Goal: Information Seeking & Learning: Learn about a topic

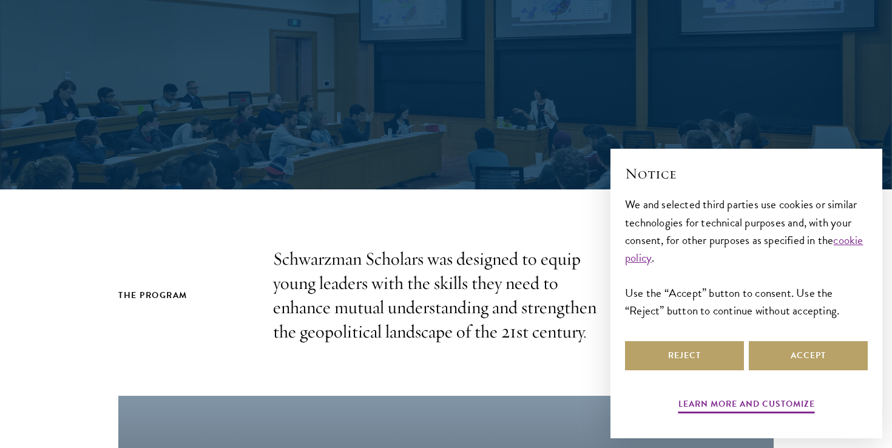
scroll to position [122, 0]
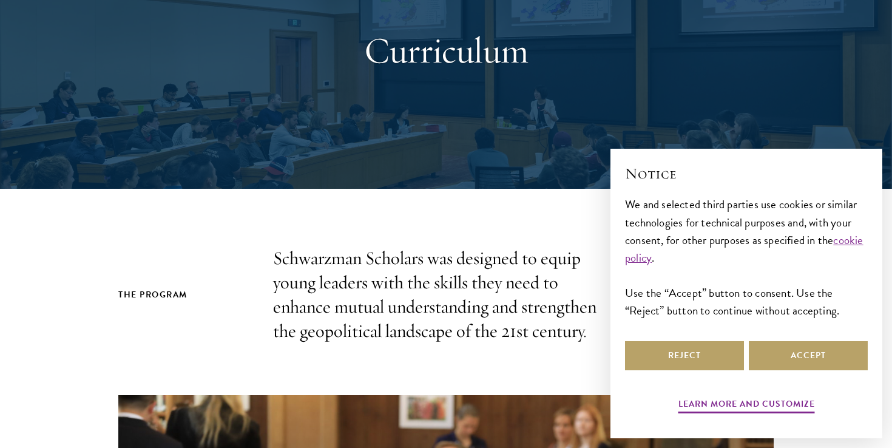
click at [491, 175] on div "Curriculum" at bounding box center [446, 49] width 771 height 277
click at [486, 263] on p "Schwarzman Scholars was designed to equip young leaders with the skills they ne…" at bounding box center [446, 294] width 346 height 97
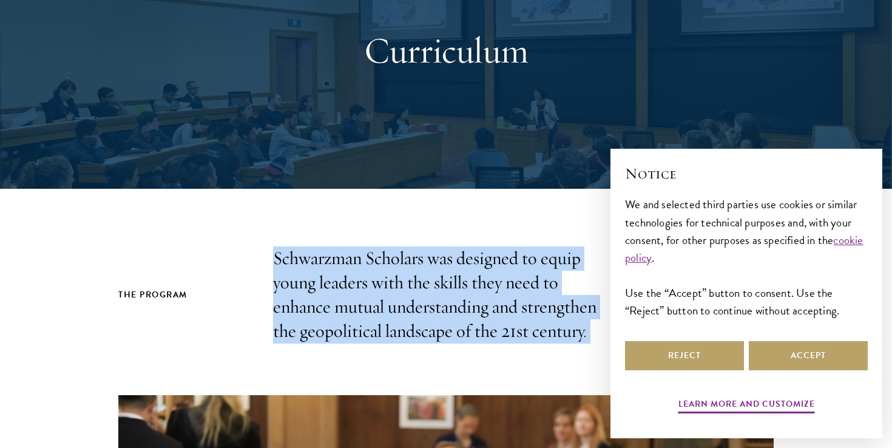
click at [486, 263] on p "Schwarzman Scholars was designed to equip young leaders with the skills they ne…" at bounding box center [446, 294] width 346 height 97
click at [494, 291] on p "Schwarzman Scholars was designed to equip young leaders with the skills they ne…" at bounding box center [446, 294] width 346 height 97
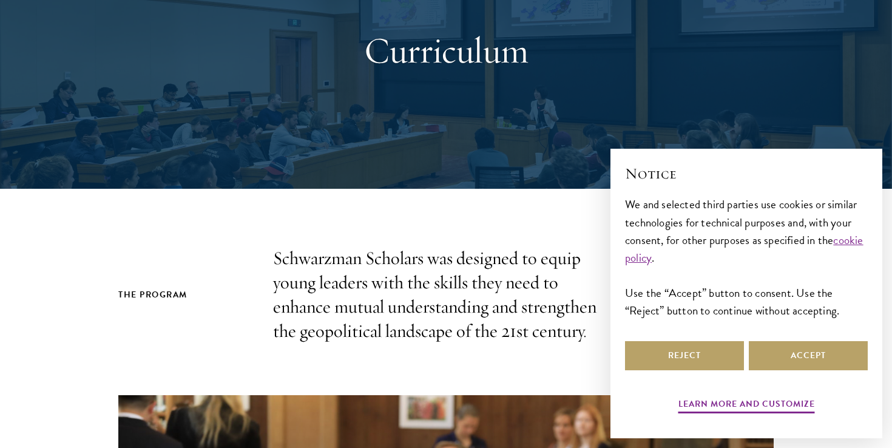
click at [474, 286] on p "Schwarzman Scholars was designed to equip young leaders with the skills they ne…" at bounding box center [446, 294] width 346 height 97
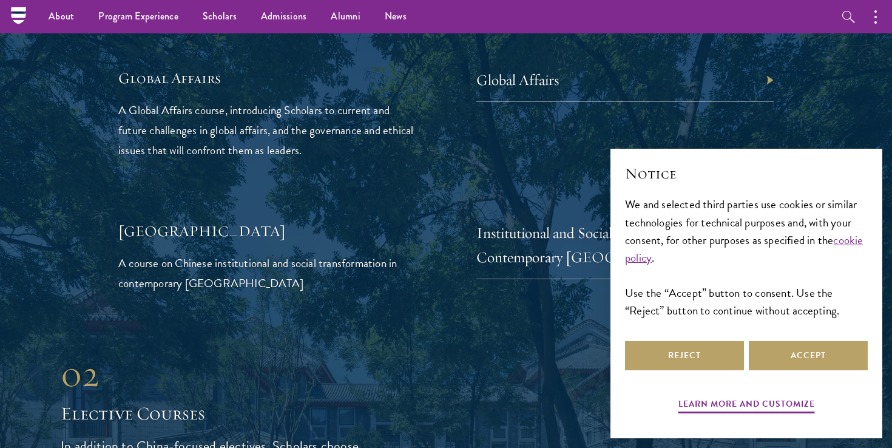
scroll to position [2857, 0]
